Goal: Transaction & Acquisition: Purchase product/service

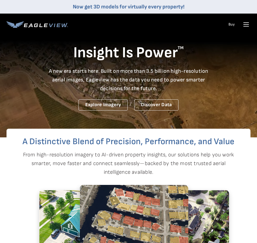
click at [247, 24] on icon at bounding box center [246, 24] width 5 height 0
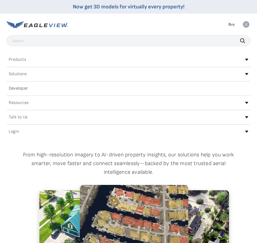
click at [13, 131] on h2 "Login" at bounding box center [14, 132] width 10 height 4
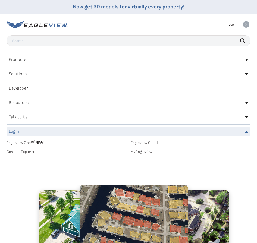
click at [142, 152] on link "MyEagleview" at bounding box center [191, 152] width 120 height 5
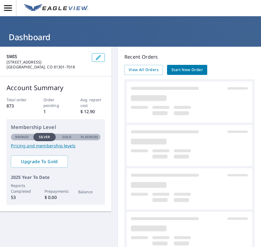
click at [174, 68] on span "Start New Order" at bounding box center [188, 70] width 32 height 7
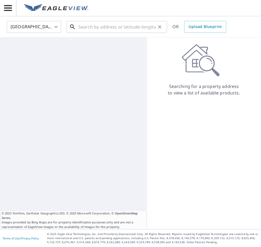
click at [108, 28] on input "text" at bounding box center [118, 26] width 78 height 15
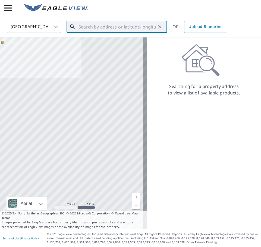
paste input "[STREET_ADDRESS]"
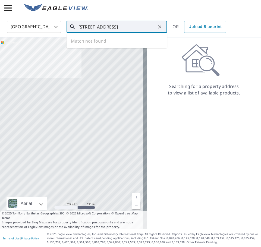
scroll to position [0, 20]
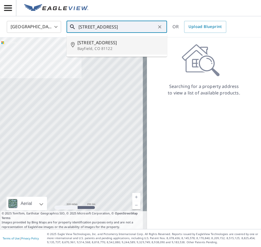
click at [98, 47] on p "Bayfield, CO 81122" at bounding box center [120, 48] width 85 height 5
type input "[STREET_ADDRESS]"
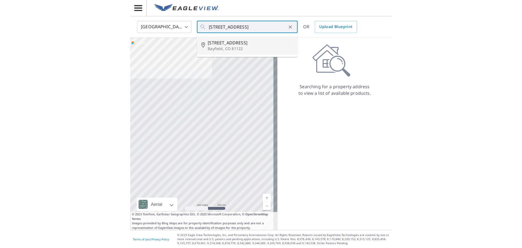
scroll to position [0, 0]
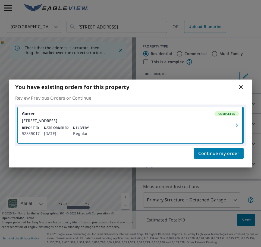
click at [240, 85] on icon at bounding box center [241, 87] width 7 height 7
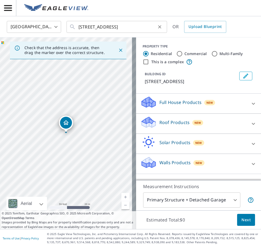
click at [160, 27] on icon "Clear" at bounding box center [159, 26] width 3 height 3
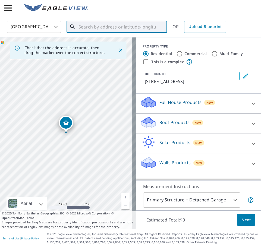
paste input "[STREET_ADDRESS]"
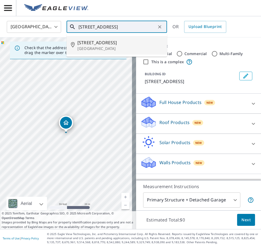
click at [125, 49] on p "[GEOGRAPHIC_DATA]" at bounding box center [120, 48] width 85 height 5
type input "[STREET_ADDRESS]"
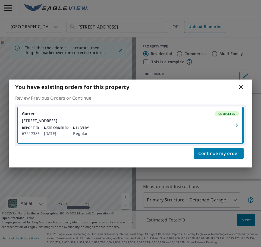
click at [240, 85] on icon at bounding box center [241, 87] width 7 height 7
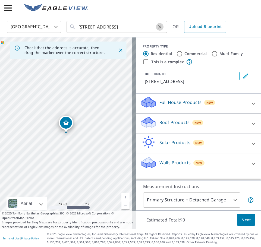
click at [159, 26] on icon "Clear" at bounding box center [159, 26] width 5 height 5
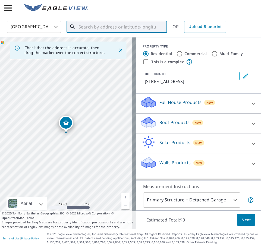
paste input "[STREET_ADDRESS]"
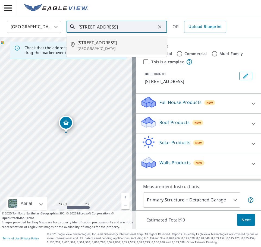
click at [116, 43] on span "[STREET_ADDRESS]" at bounding box center [120, 42] width 85 height 7
type input "[STREET_ADDRESS]"
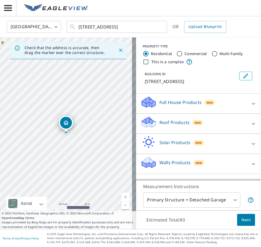
drag, startPoint x: 67, startPoint y: 122, endPoint x: 60, endPoint y: 119, distance: 7.3
click at [138, 25] on input "[STREET_ADDRESS]" at bounding box center [118, 26] width 78 height 15
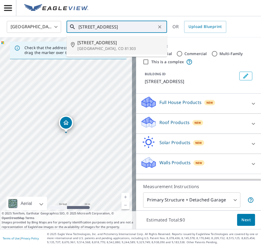
click at [98, 46] on p "[GEOGRAPHIC_DATA], CO 81303" at bounding box center [120, 48] width 85 height 5
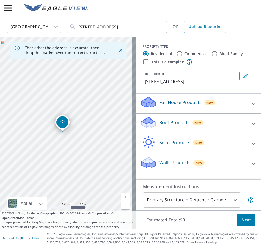
drag, startPoint x: 66, startPoint y: 125, endPoint x: 63, endPoint y: 125, distance: 3.6
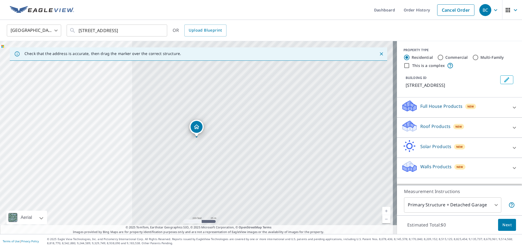
click at [261, 125] on icon at bounding box center [514, 127] width 7 height 7
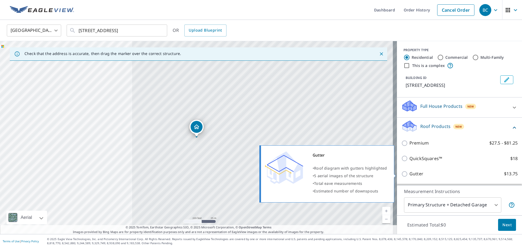
click at [261, 172] on p "Gutter" at bounding box center [417, 173] width 14 height 7
click at [261, 172] on input "Gutter $13.75" at bounding box center [405, 174] width 8 height 7
checkbox input "true"
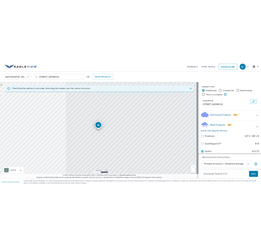
scroll to position [72, 0]
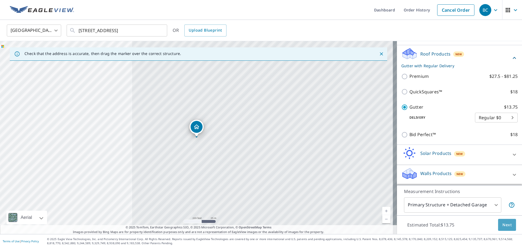
click at [261, 222] on span "Next" at bounding box center [507, 224] width 9 height 7
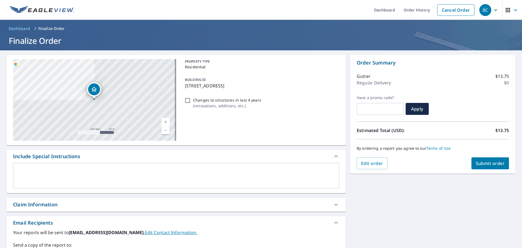
click at [261, 164] on span "Submit order" at bounding box center [490, 163] width 29 height 6
checkbox input "true"
